Goal: Find contact information: Find contact information

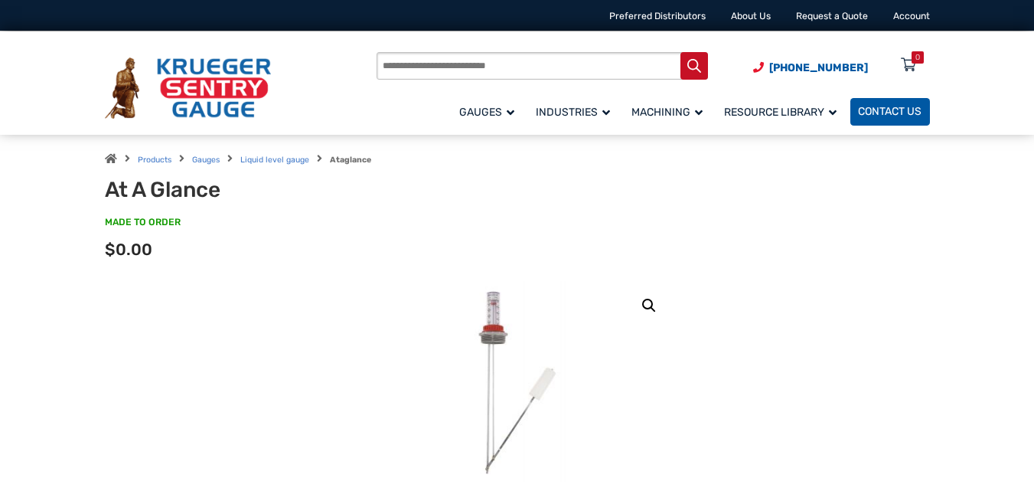
click at [866, 110] on span "Contact Us" at bounding box center [890, 112] width 64 height 13
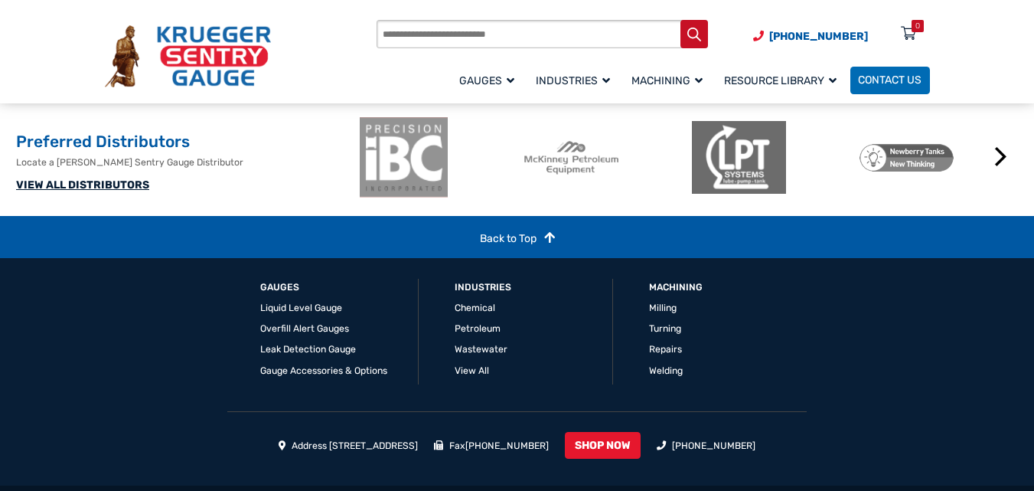
scroll to position [1148, 0]
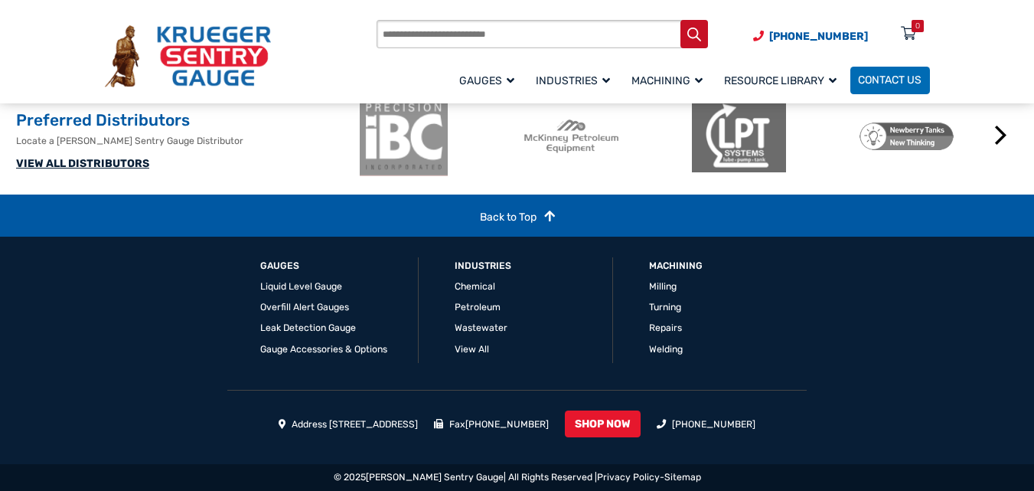
click at [96, 170] on link "VIEW ALL DISTRIBUTORS" at bounding box center [82, 163] width 133 height 13
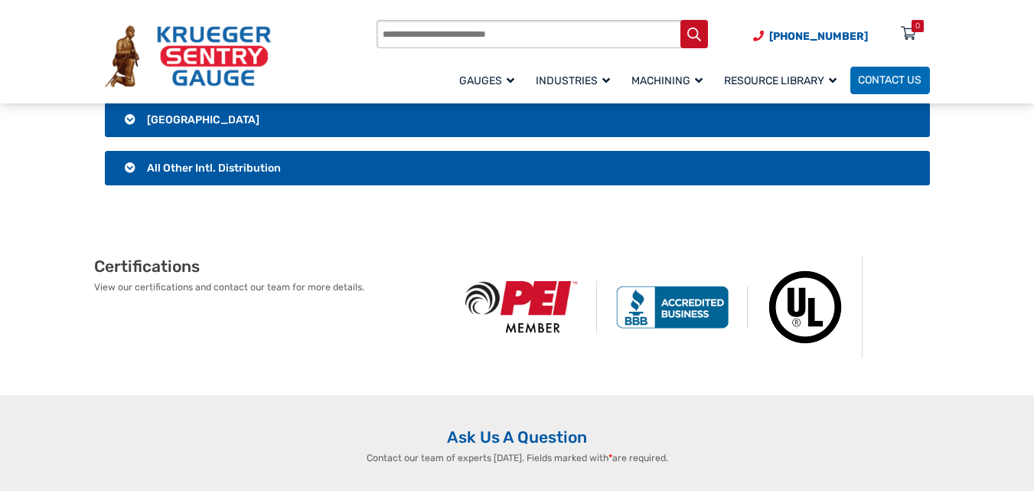
scroll to position [2833, 0]
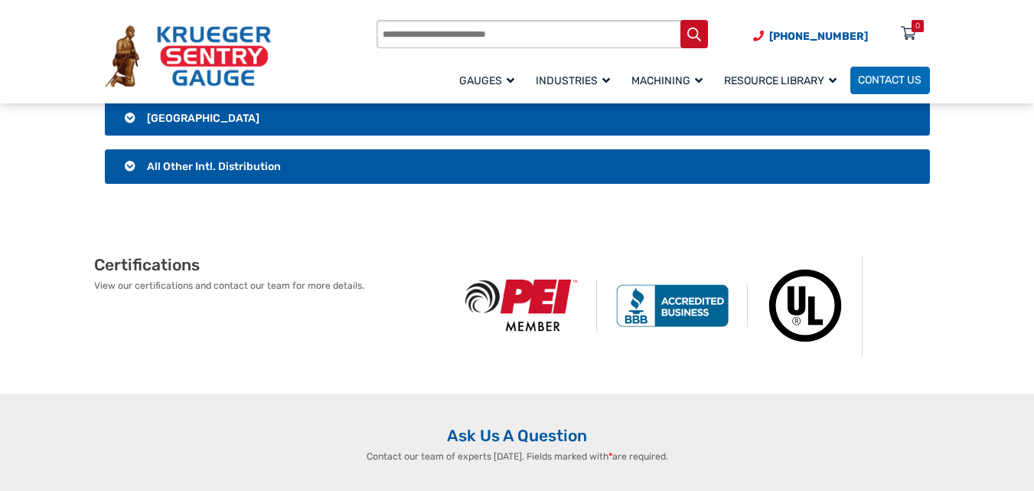
click at [235, 168] on span "All Other Intl. Distribution" at bounding box center [214, 166] width 134 height 13
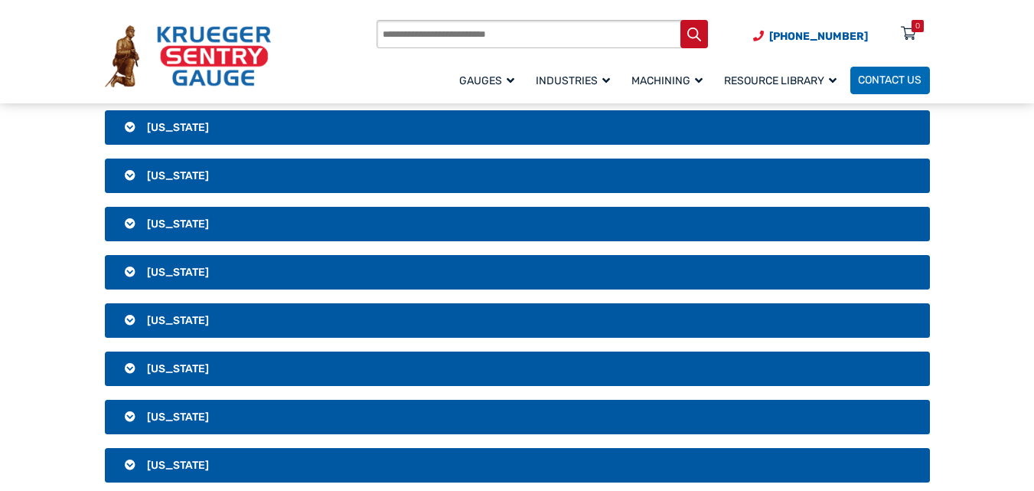
scroll to position [1991, 0]
